Goal: Find specific page/section: Find specific page/section

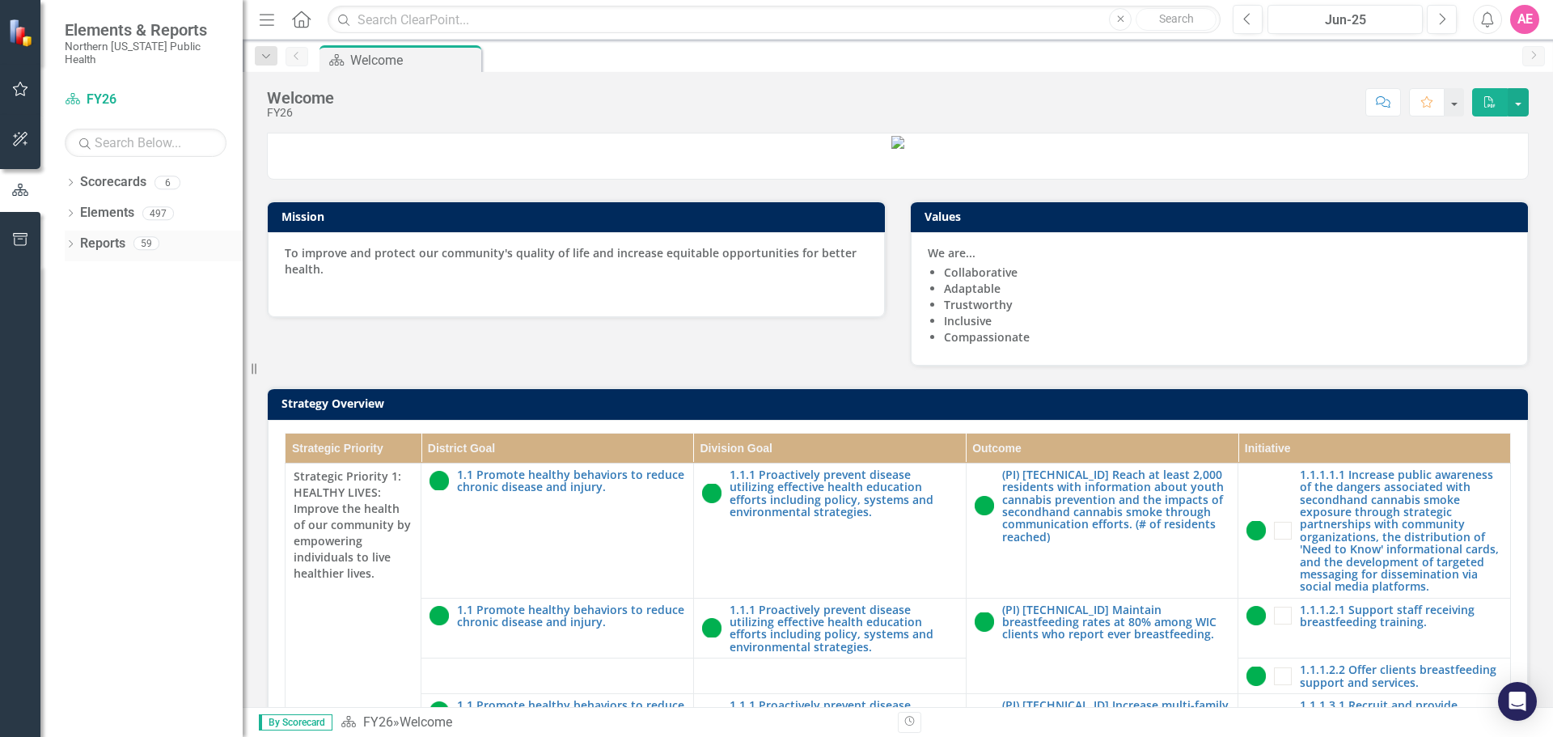
click at [66, 239] on div "Dropdown" at bounding box center [70, 246] width 11 height 14
click at [82, 418] on icon "Dropdown" at bounding box center [77, 422] width 11 height 9
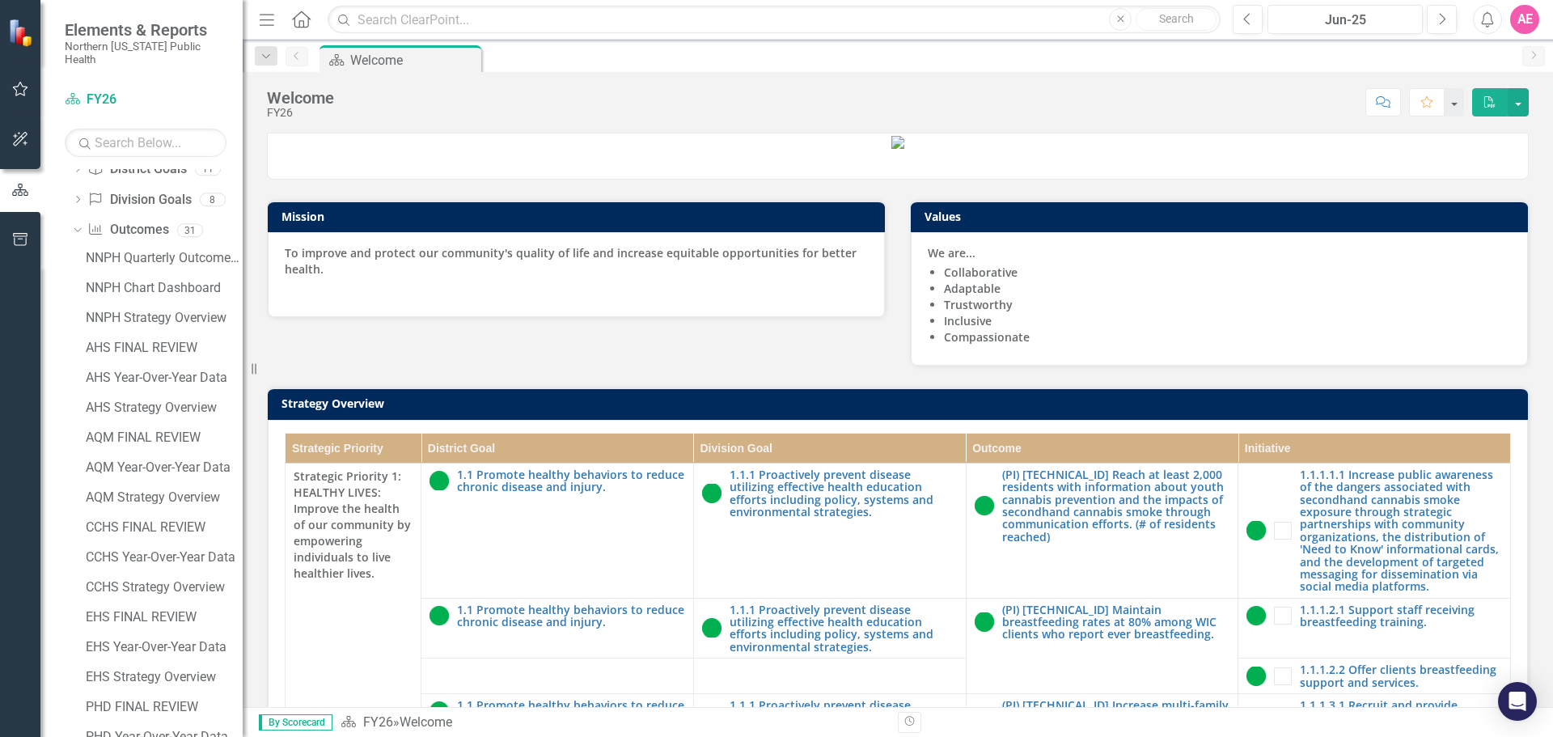
scroll to position [162, 0]
click at [153, 612] on div "EHS Year-Over-Year Data" at bounding box center [164, 619] width 157 height 15
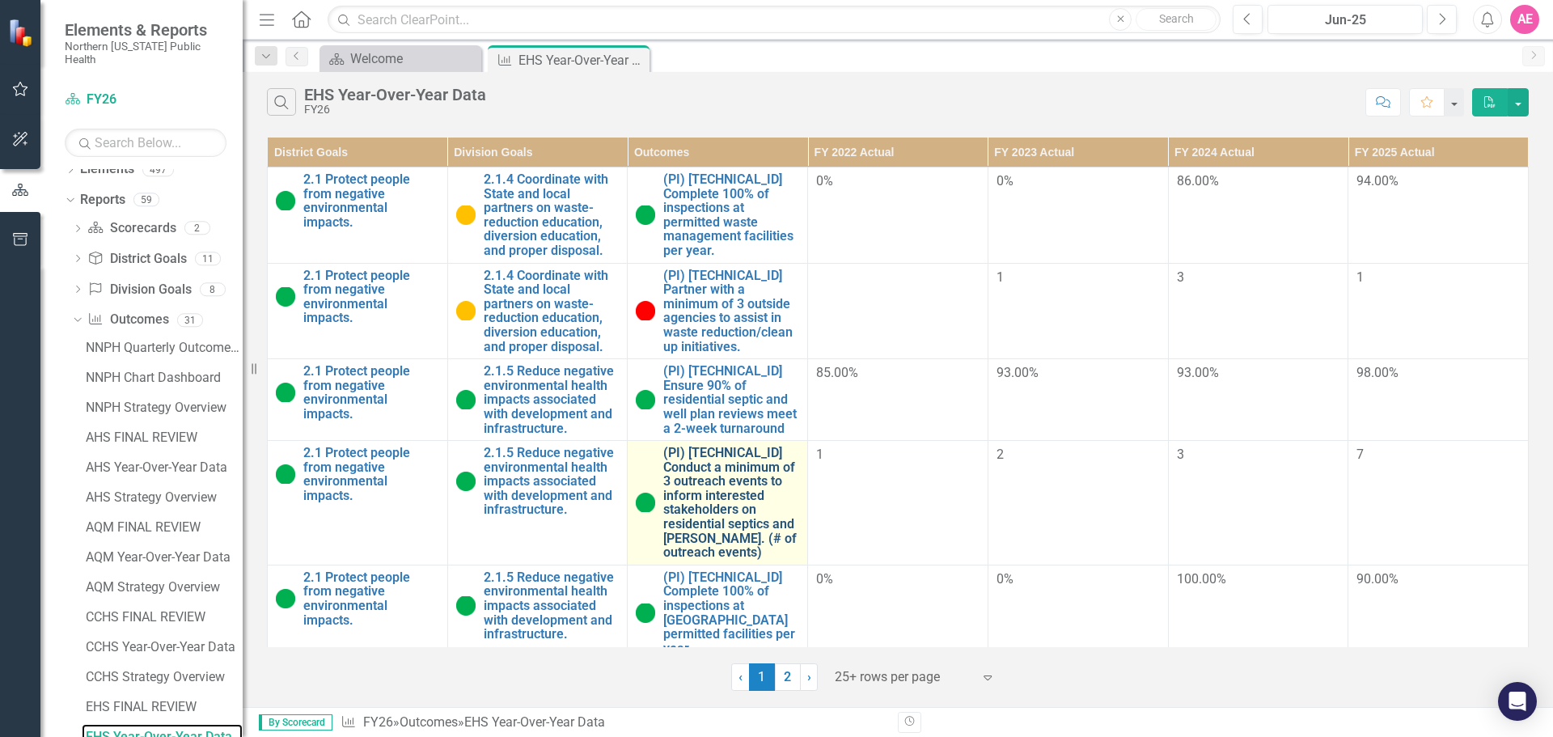
scroll to position [81, 0]
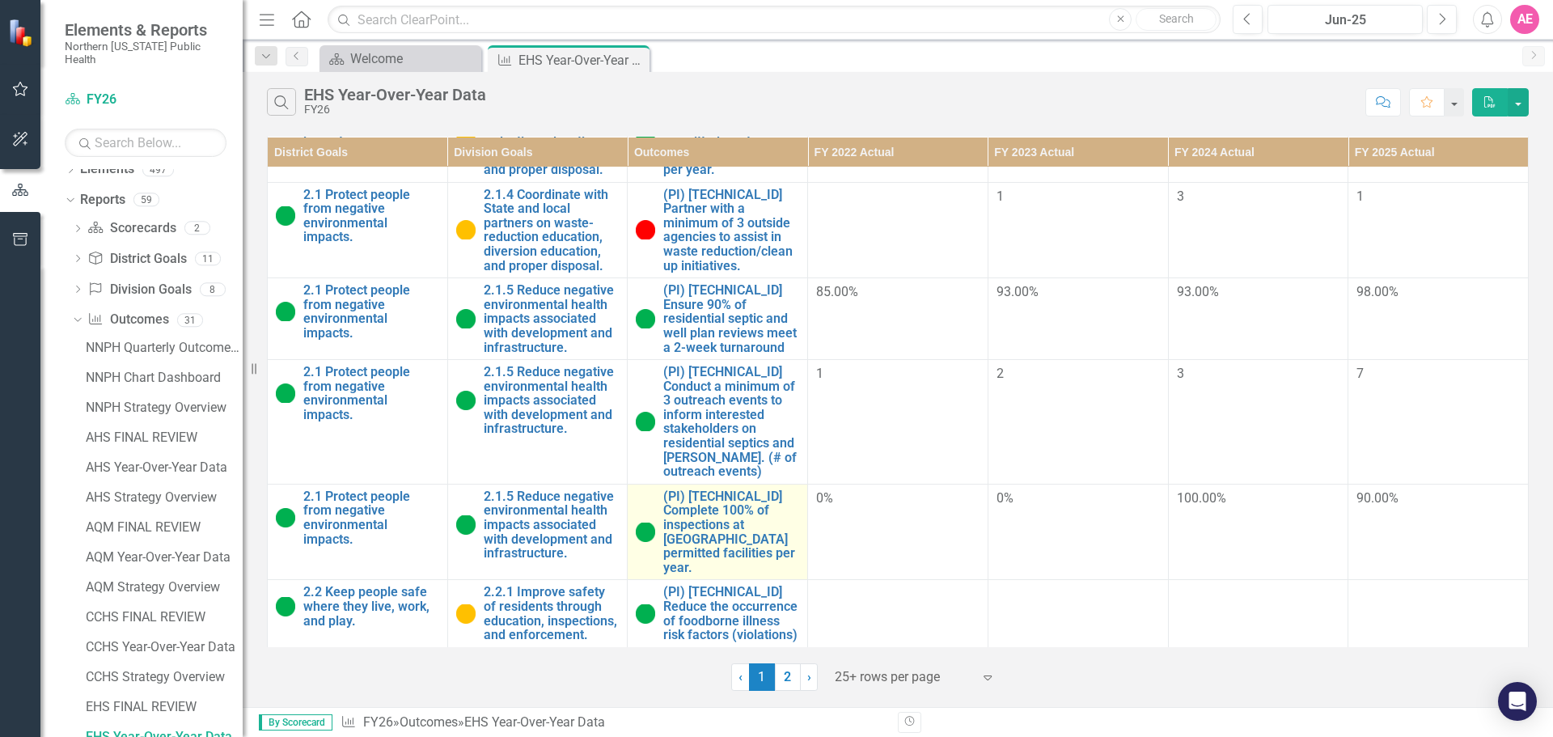
click at [749, 551] on td "(PI) [TECHNICAL_ID] Complete 100% of inspections at [GEOGRAPHIC_DATA] permitted…" at bounding box center [718, 532] width 180 height 96
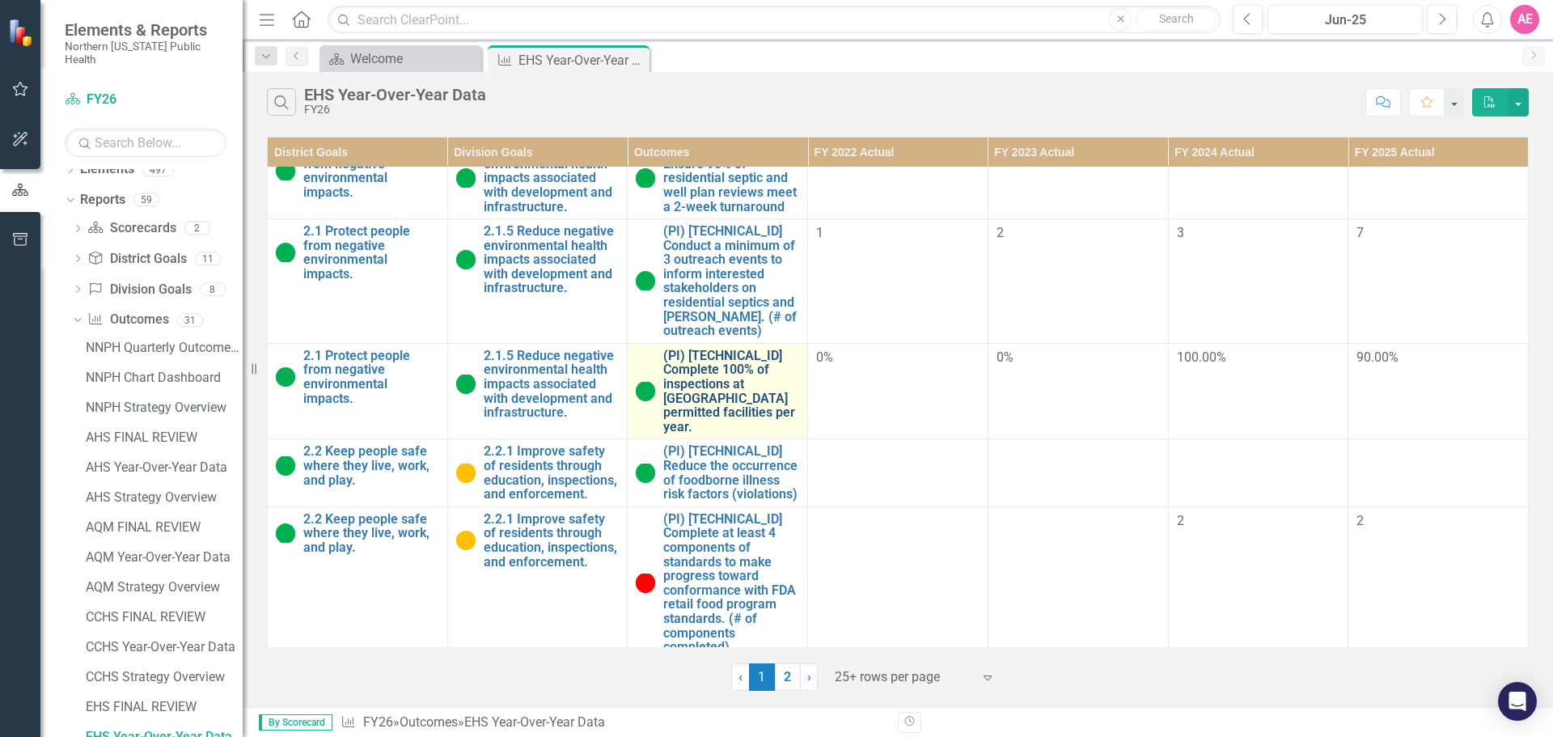
scroll to position [243, 0]
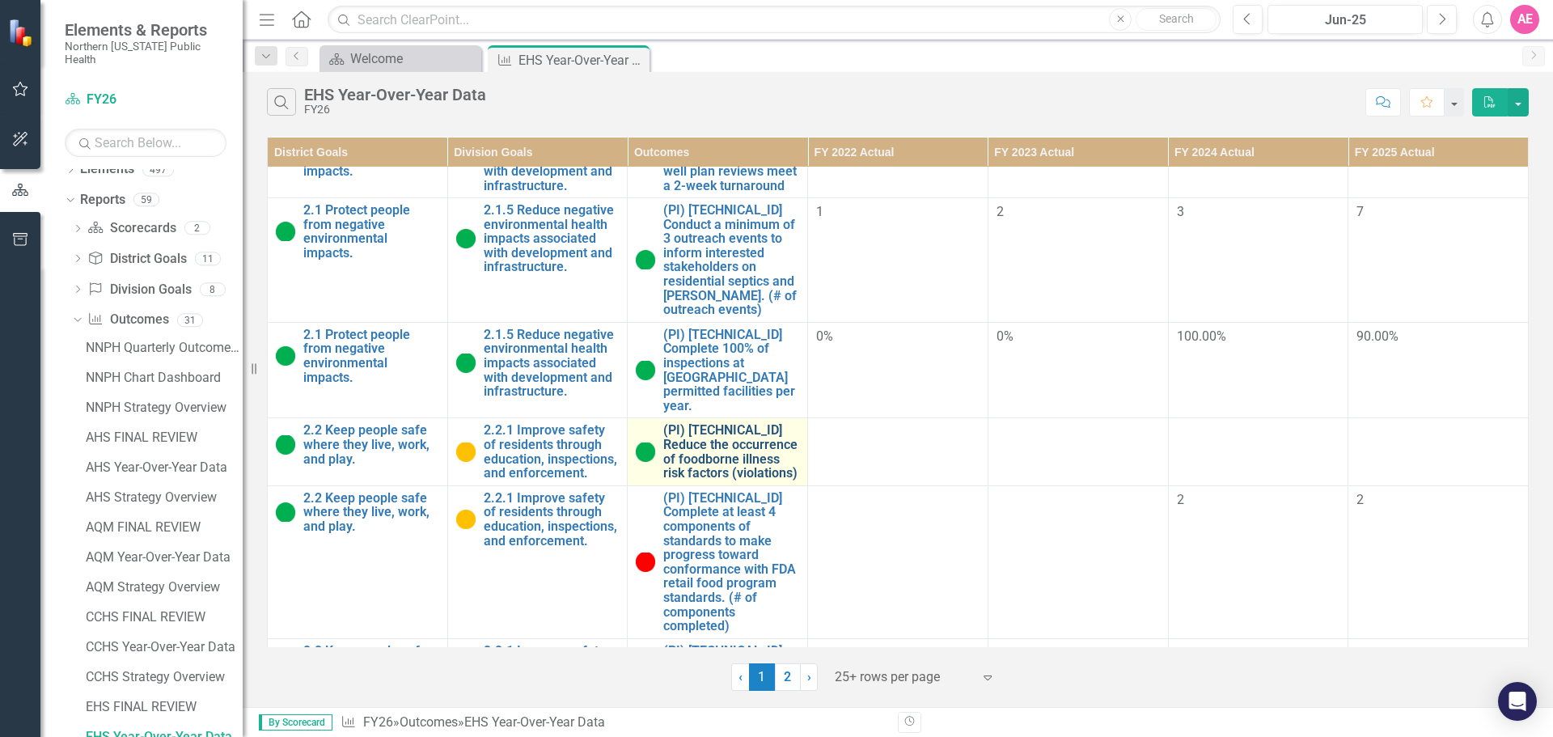
click at [775, 423] on link "(PI) [TECHNICAL_ID] Reduce the occurrence of foodborne illness risk factors (vi…" at bounding box center [731, 451] width 136 height 57
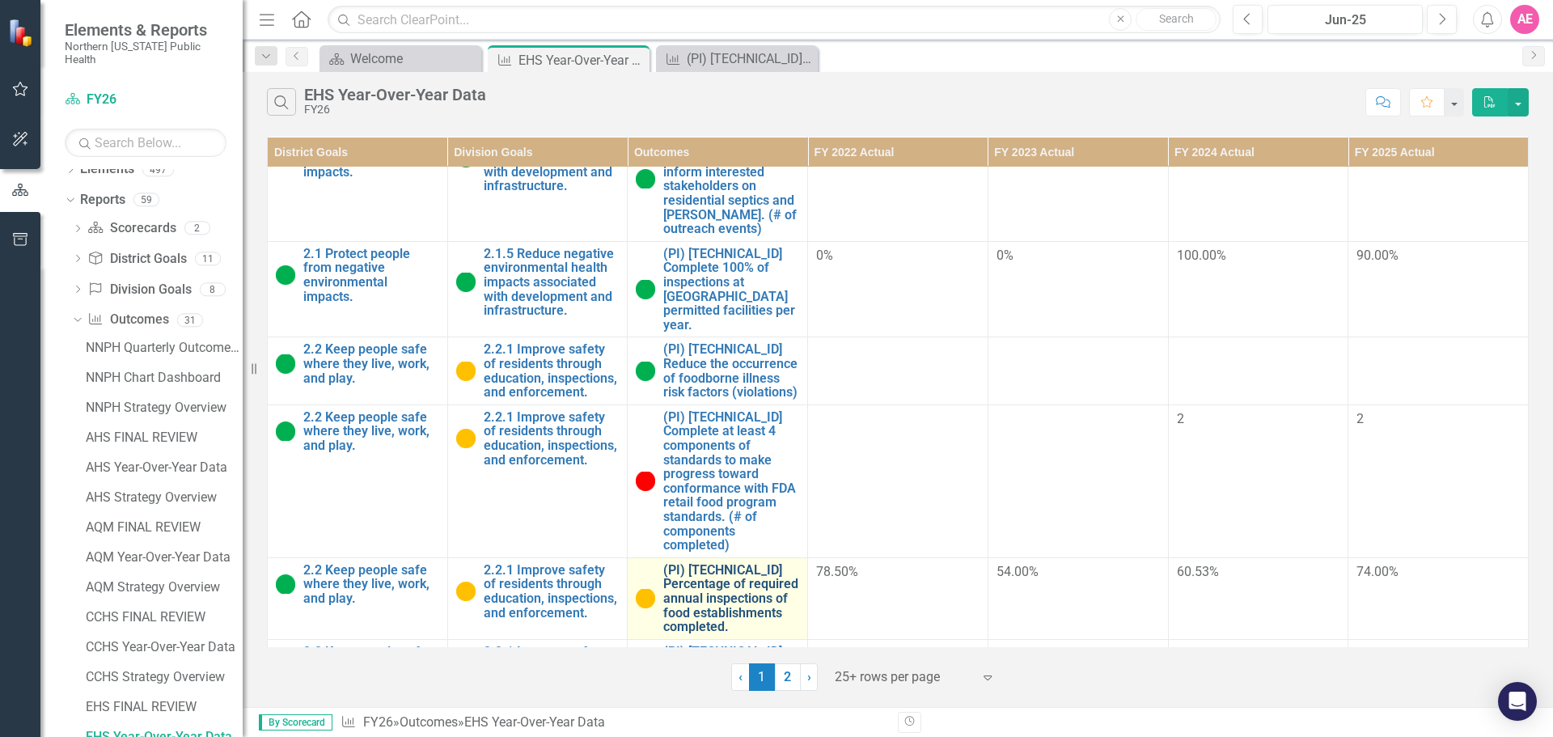
click at [742, 563] on link "(PI) [TECHNICAL_ID] Percentage of required annual inspections of food establish…" at bounding box center [731, 598] width 136 height 71
